Goal: Navigation & Orientation: Find specific page/section

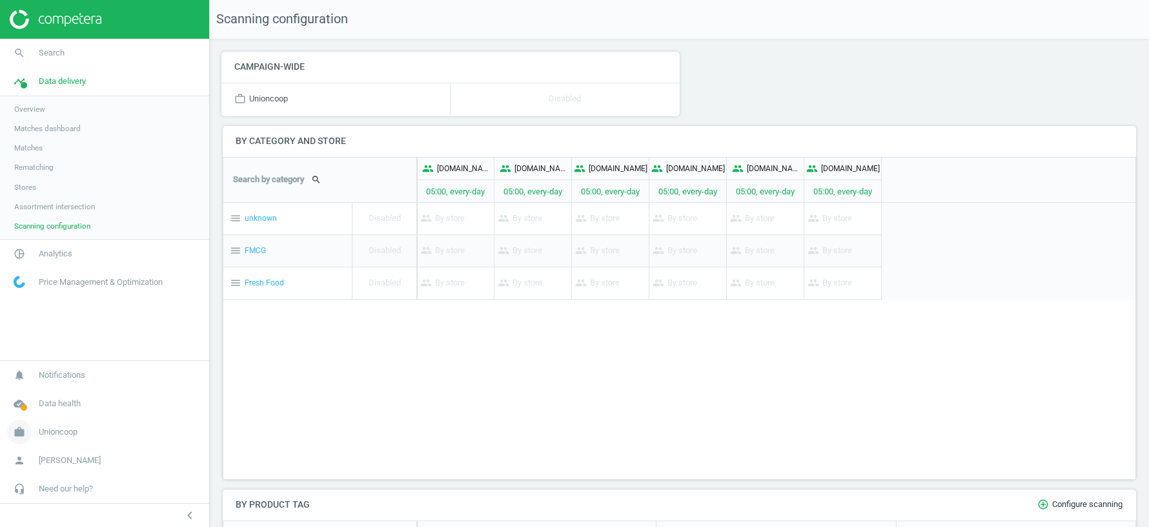
click at [59, 435] on span "Unioncoop" at bounding box center [58, 432] width 39 height 12
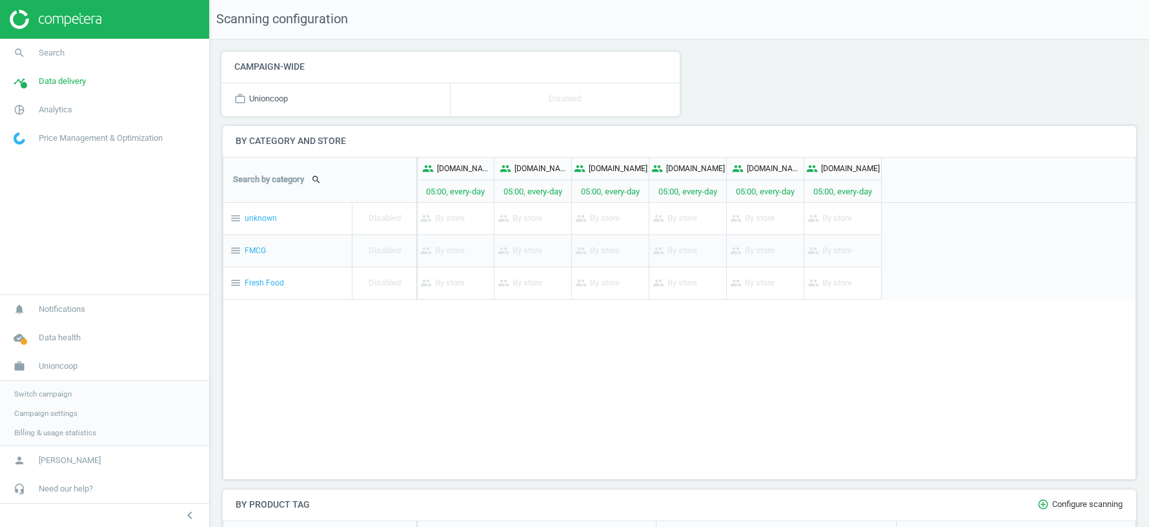
click at [43, 394] on span "Switch campaign" at bounding box center [42, 394] width 57 height 10
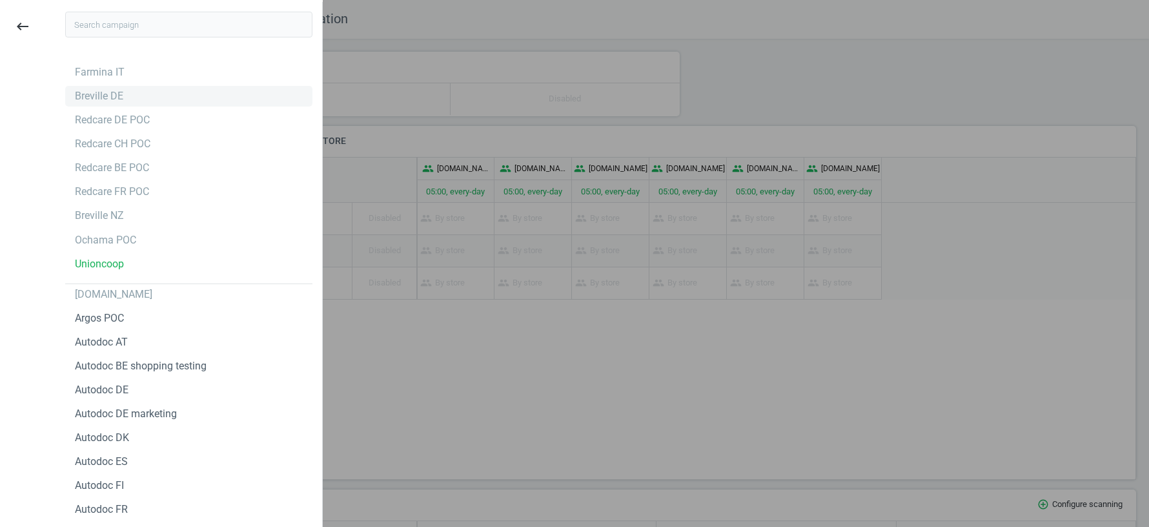
click at [96, 100] on div "Breville DE" at bounding box center [99, 96] width 48 height 14
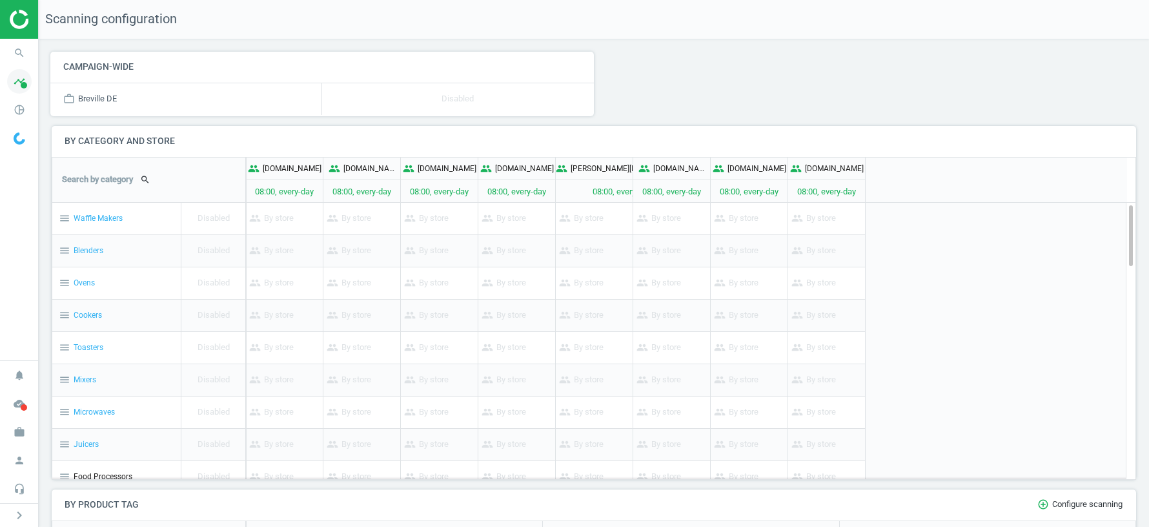
click at [18, 88] on icon "timeline" at bounding box center [19, 81] width 25 height 25
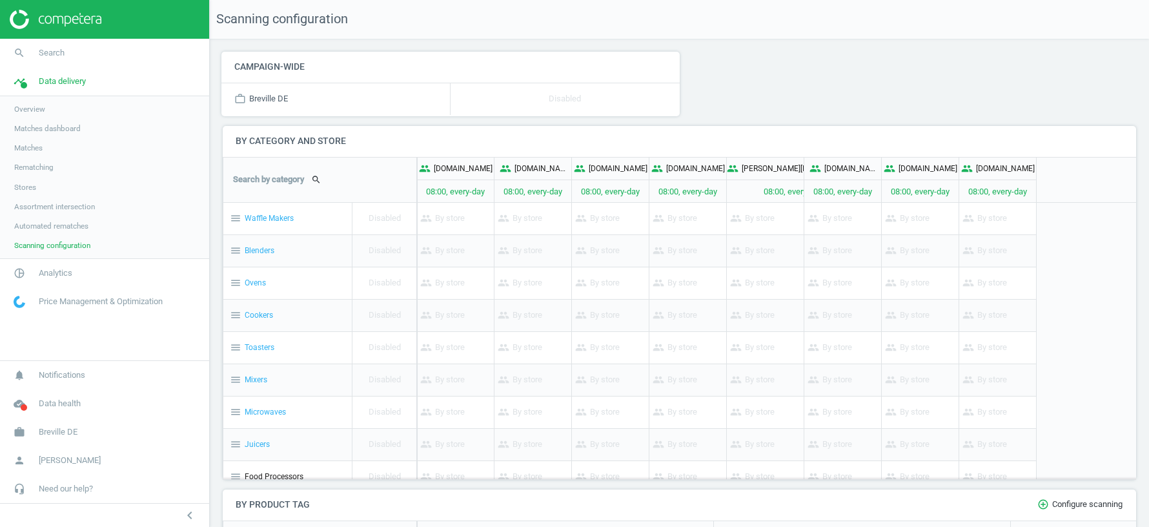
click at [45, 190] on link "Stores" at bounding box center [104, 187] width 209 height 19
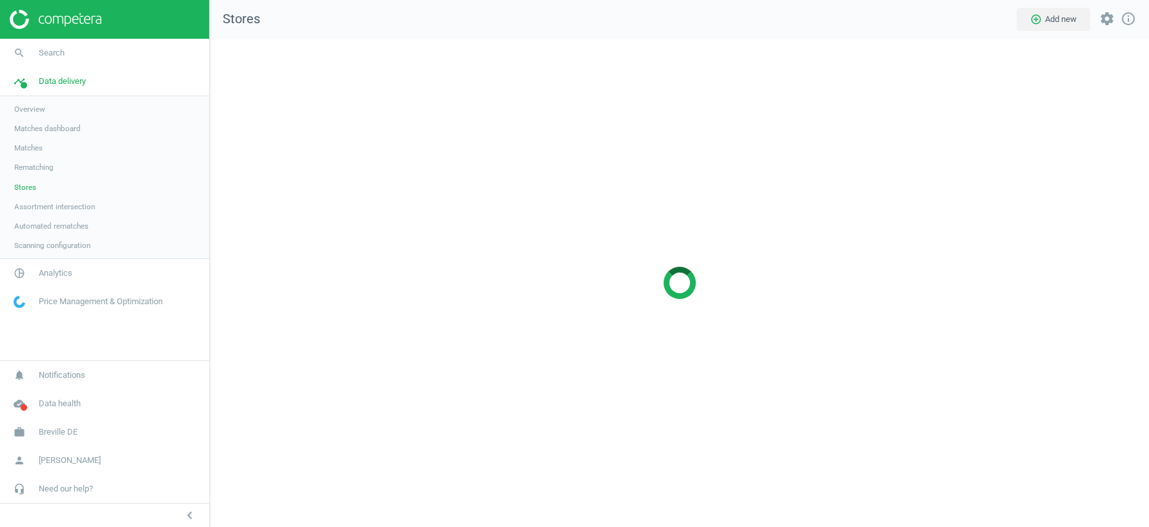
scroll to position [488, 939]
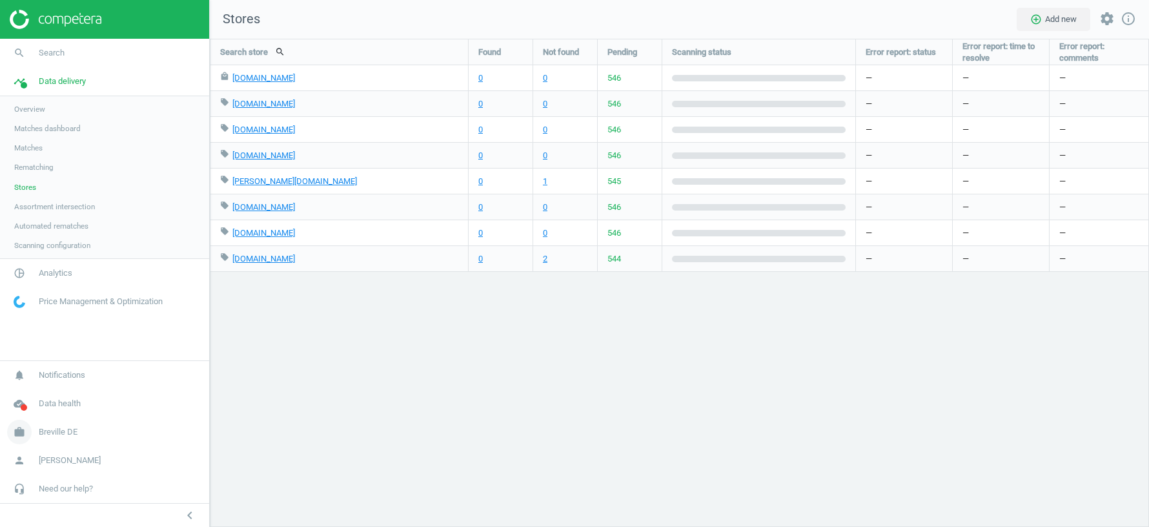
click at [59, 431] on span "Breville DE" at bounding box center [58, 432] width 39 height 12
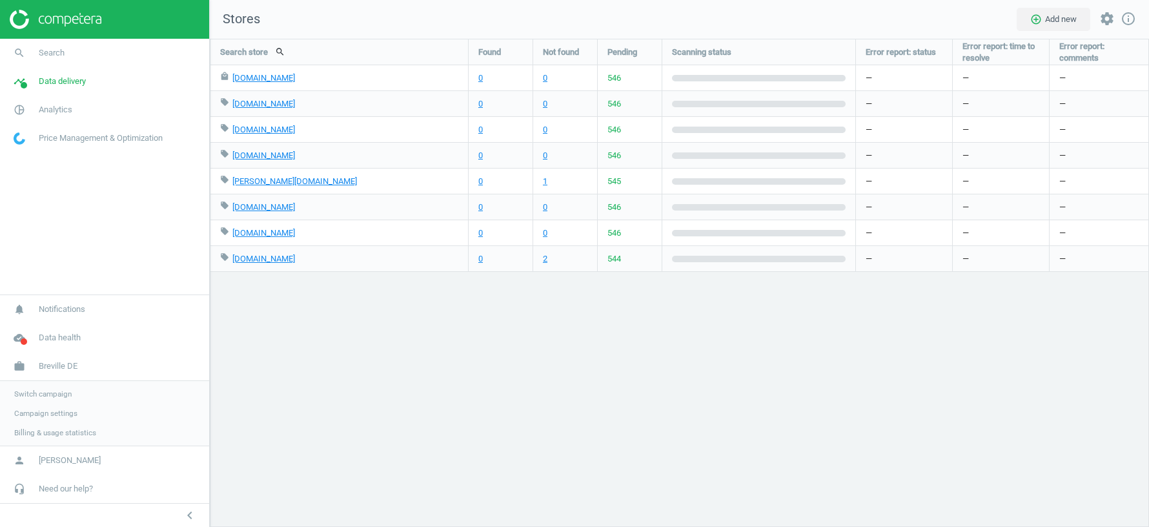
click at [60, 392] on span "Switch campaign" at bounding box center [42, 394] width 57 height 10
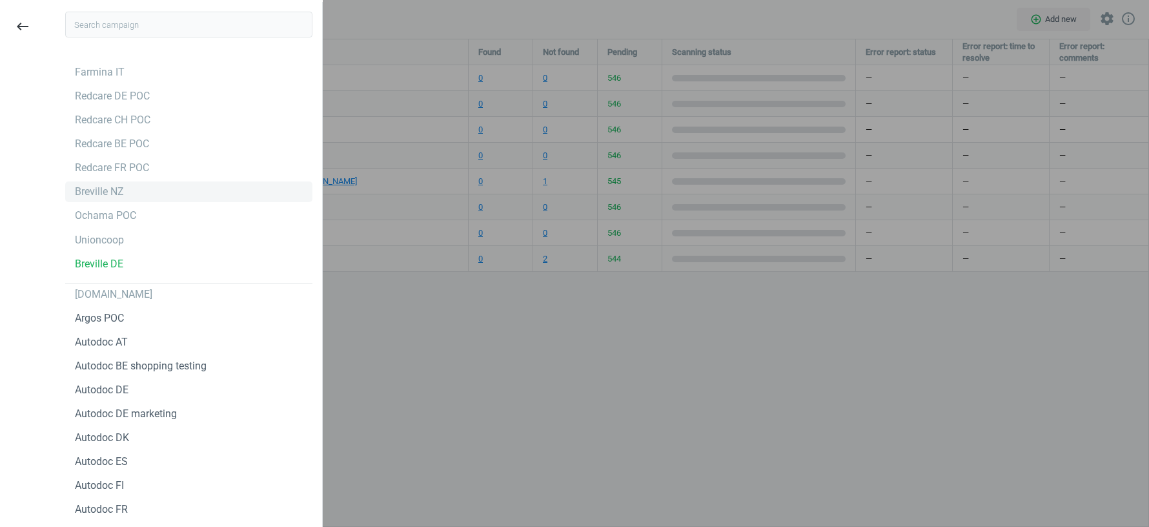
click at [107, 195] on div "Breville NZ" at bounding box center [99, 192] width 49 height 14
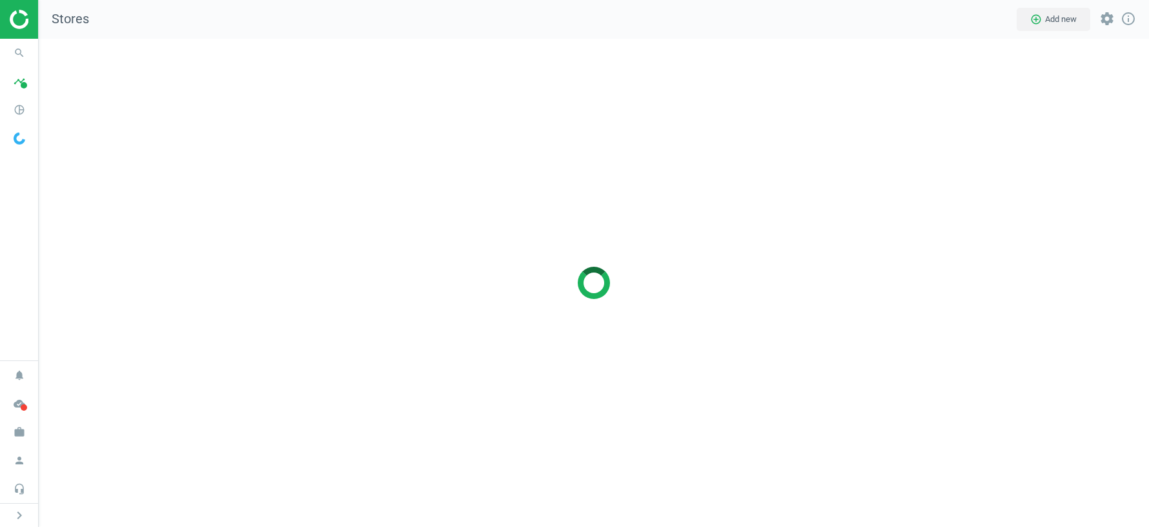
scroll to position [488, 1110]
